Goal: Task Accomplishment & Management: Use online tool/utility

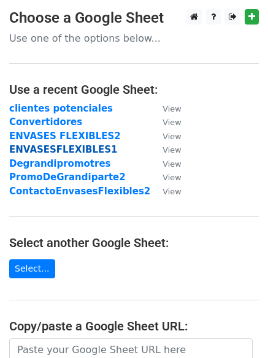
click at [67, 149] on strong "ENVASESFLEXIBLES1" at bounding box center [63, 149] width 108 height 11
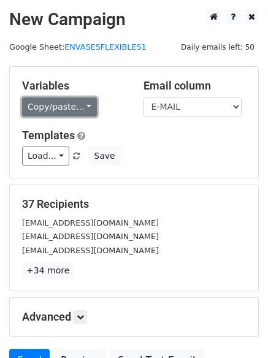
click at [81, 104] on link "Copy/paste..." at bounding box center [59, 106] width 75 height 19
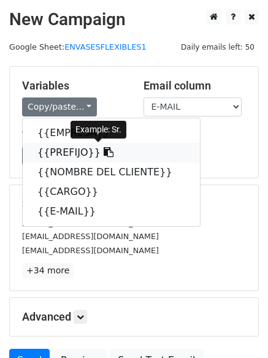
click at [50, 148] on link "{{PREFIJO}}" at bounding box center [111, 153] width 177 height 20
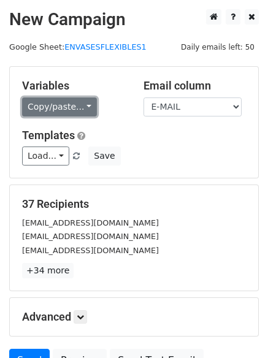
click at [77, 102] on link "Copy/paste..." at bounding box center [59, 106] width 75 height 19
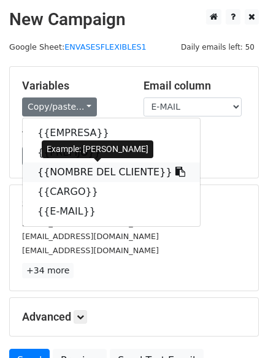
click at [67, 167] on link "{{NOMBRE DEL CLIENTE}}" at bounding box center [111, 172] width 177 height 20
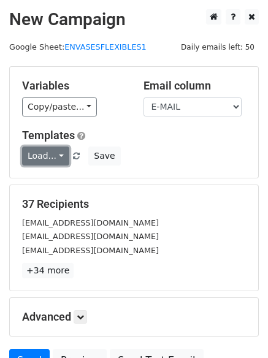
click at [58, 158] on link "Load..." at bounding box center [45, 155] width 47 height 19
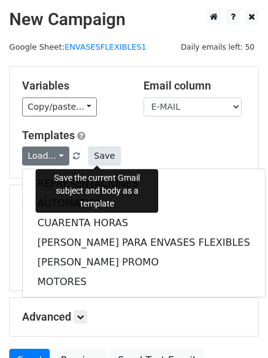
click at [104, 152] on button "Save" at bounding box center [104, 155] width 32 height 19
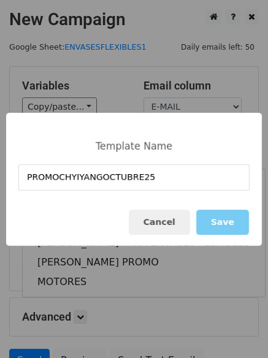
type input "PROMOCHYIYANGOCTUBRE25"
click at [223, 225] on button "Save" at bounding box center [222, 222] width 53 height 25
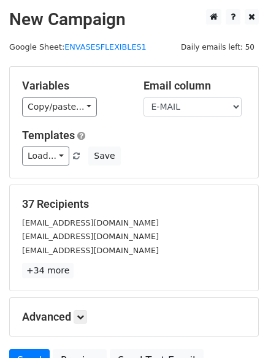
scroll to position [118, 0]
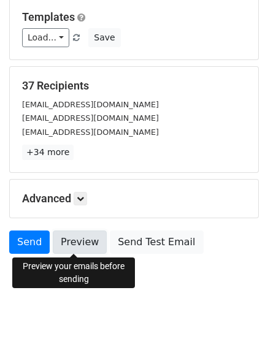
click at [70, 248] on link "Preview" at bounding box center [80, 241] width 54 height 23
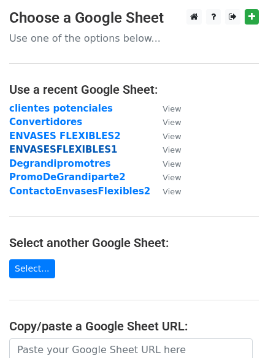
click at [42, 148] on strong "ENVASESFLEXIBLES1" at bounding box center [63, 149] width 108 height 11
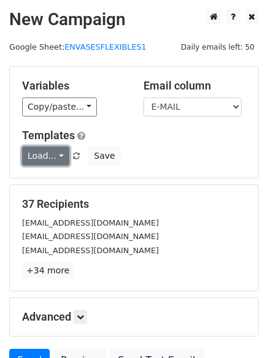
click at [59, 159] on link "Load..." at bounding box center [45, 155] width 47 height 19
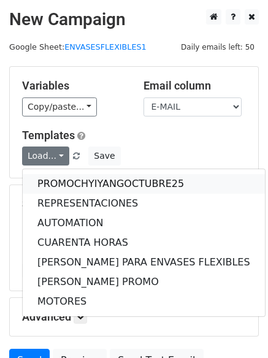
click at [80, 175] on link "PROMOCHYIYANGOCTUBRE25" at bounding box center [144, 184] width 242 height 20
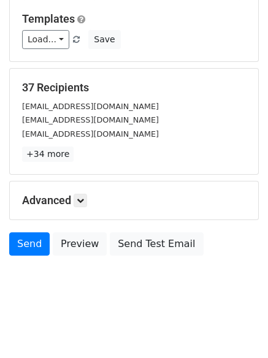
scroll to position [118, 0]
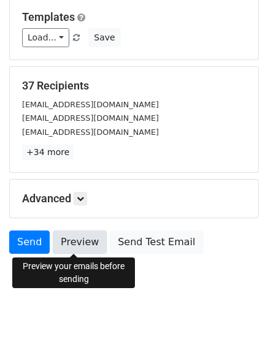
click at [78, 244] on link "Preview" at bounding box center [80, 241] width 54 height 23
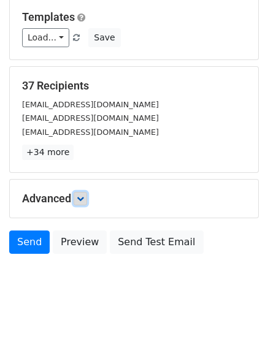
click at [84, 201] on icon at bounding box center [80, 198] width 7 height 7
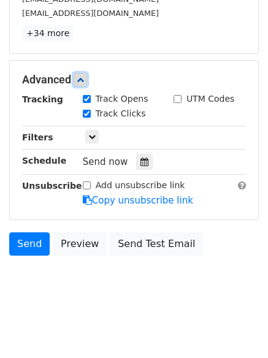
scroll to position [238, 0]
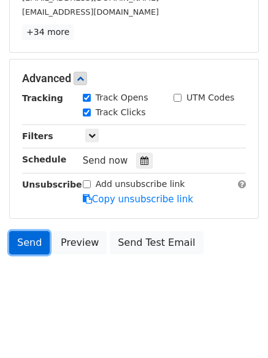
click at [23, 242] on link "Send" at bounding box center [29, 242] width 40 height 23
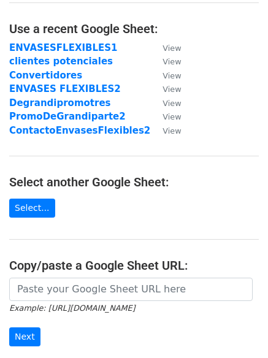
scroll to position [213, 0]
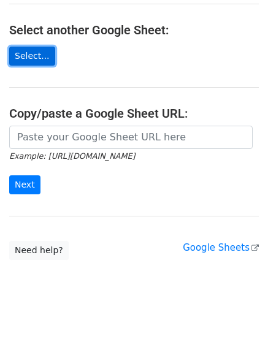
click at [31, 53] on link "Select..." at bounding box center [32, 56] width 46 height 19
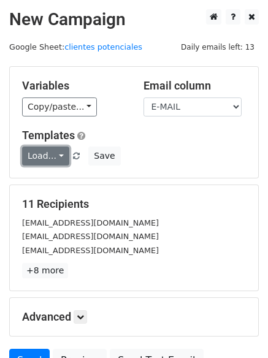
click at [54, 159] on link "Load..." at bounding box center [45, 155] width 47 height 19
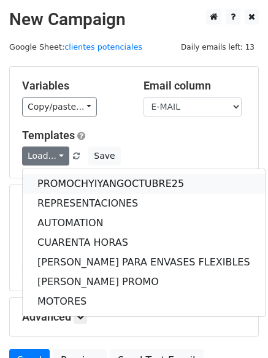
click at [56, 180] on link "PROMOCHYIYANGOCTUBRE25" at bounding box center [144, 184] width 242 height 20
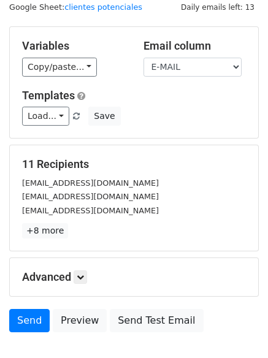
scroll to position [118, 0]
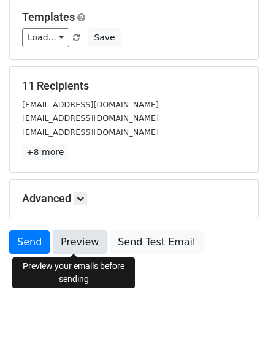
click at [70, 248] on link "Preview" at bounding box center [80, 241] width 54 height 23
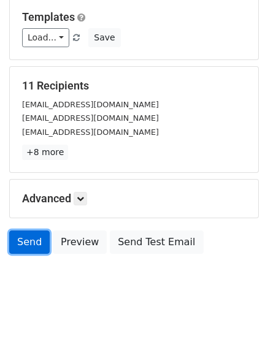
click at [19, 248] on link "Send" at bounding box center [29, 241] width 40 height 23
